Goal: Information Seeking & Learning: Learn about a topic

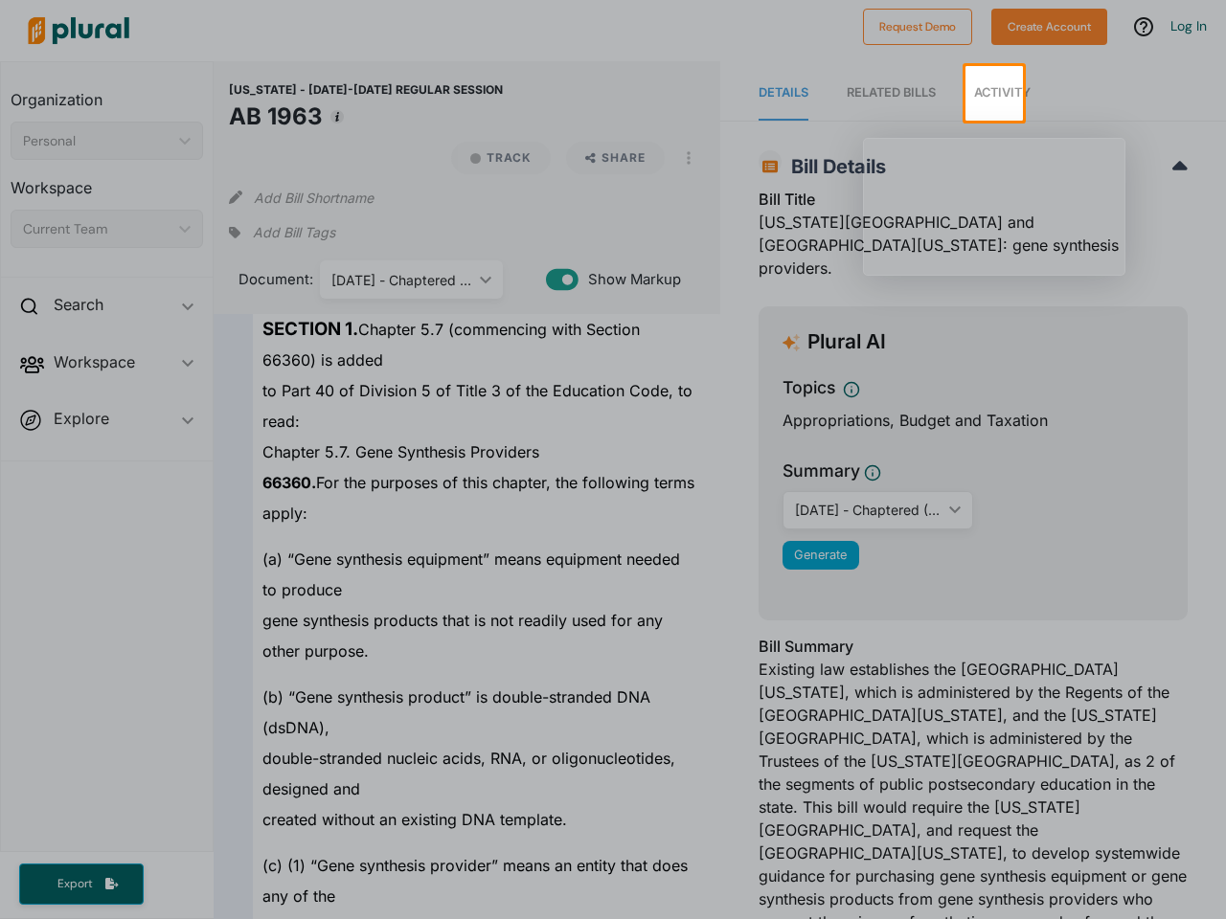
click at [994, 93] on span "Activity" at bounding box center [1002, 92] width 56 height 14
click at [613, 33] on div at bounding box center [436, 30] width 834 height 67
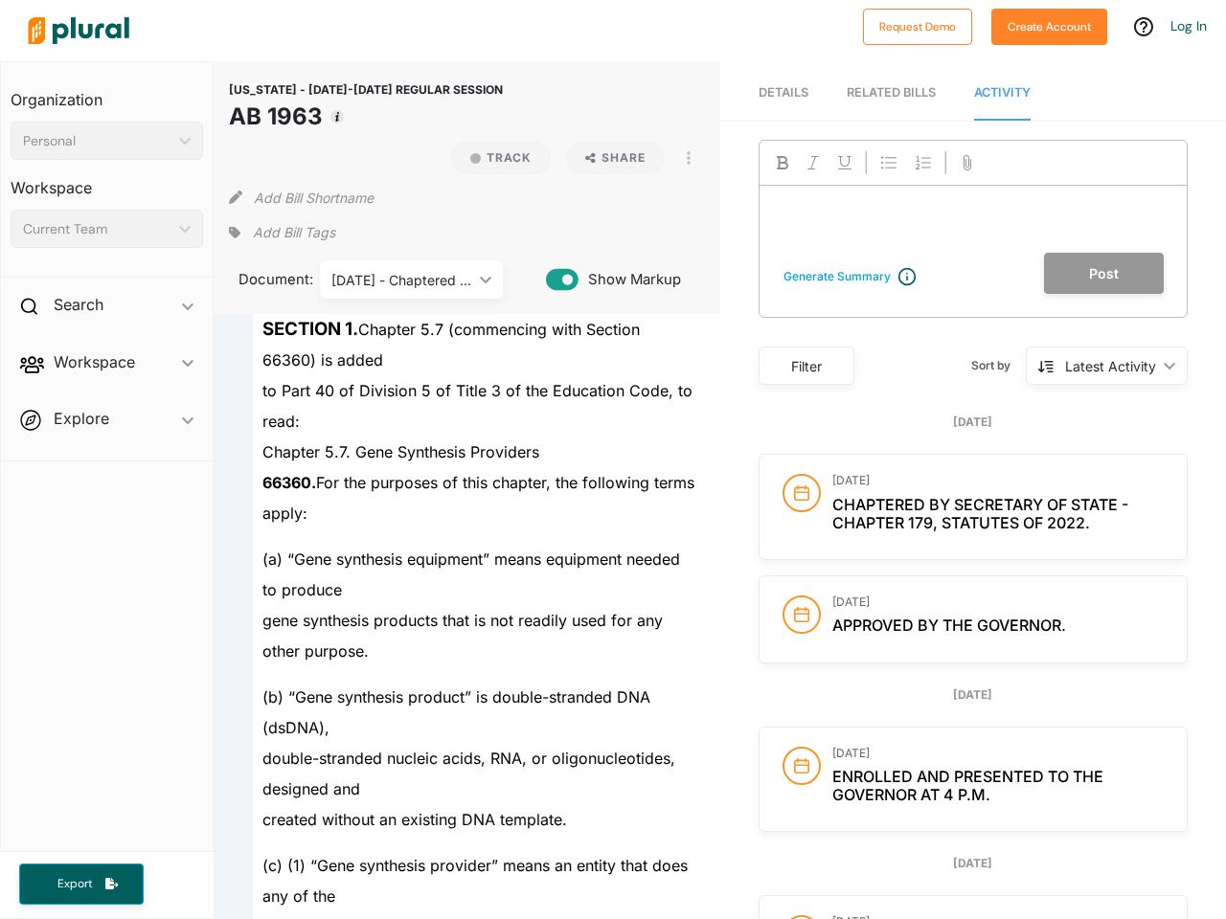
click at [483, 93] on span "[US_STATE] - [DATE]-[DATE] REGULAR SESSION" at bounding box center [366, 89] width 274 height 14
click at [1124, 93] on nav "Details RELATED BILLS Activity" at bounding box center [973, 90] width 506 height 59
click at [613, 520] on div "66360. For the purposes of this chapter, the following terms apply:" at bounding box center [475, 497] width 444 height 61
click at [993, 206] on div "To leave a note, please Log In or Create an Account. ﻿" at bounding box center [972, 219] width 427 height 67
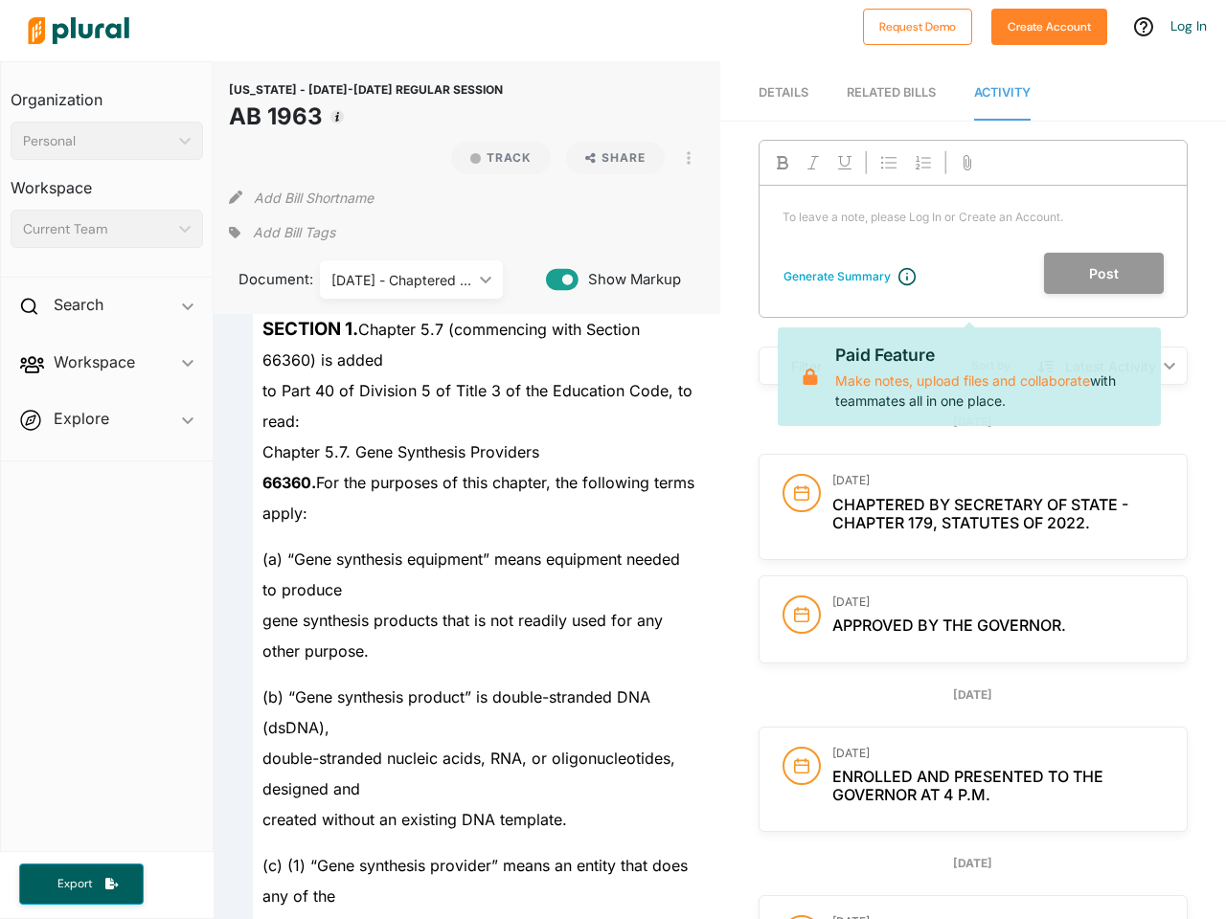
click at [1094, 159] on div at bounding box center [972, 163] width 427 height 45
